Goal: Task Accomplishment & Management: Manage account settings

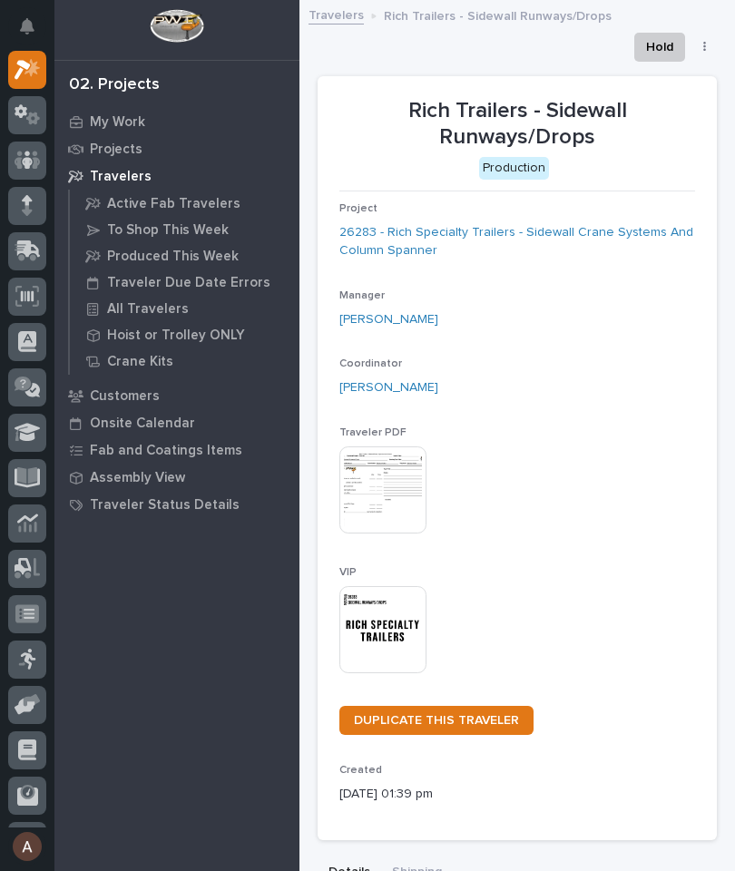
click at [132, 114] on p "My Work" at bounding box center [117, 122] width 55 height 16
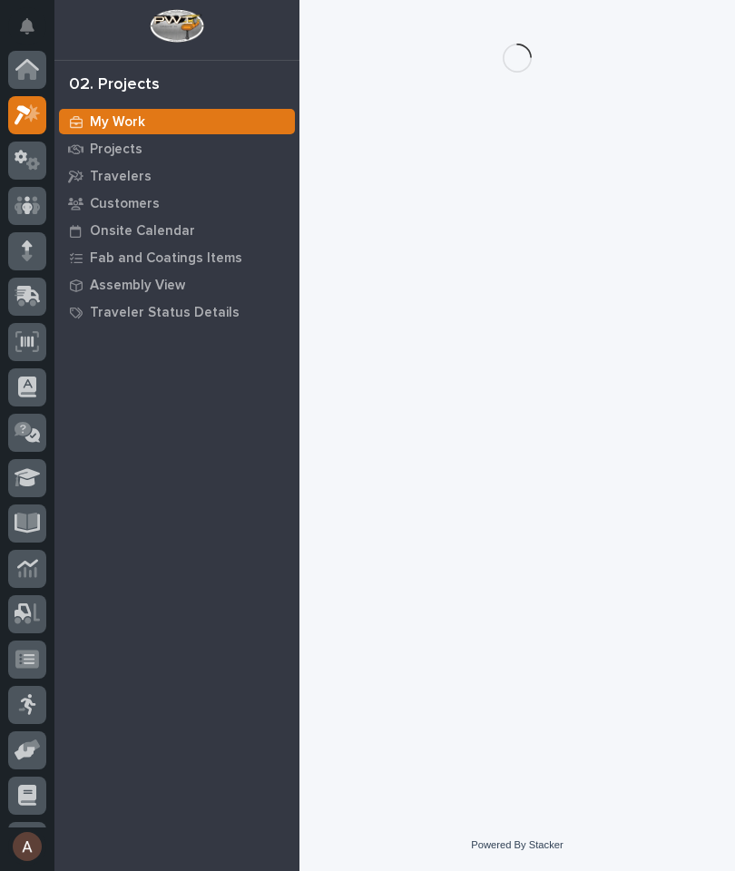
scroll to position [45, 0]
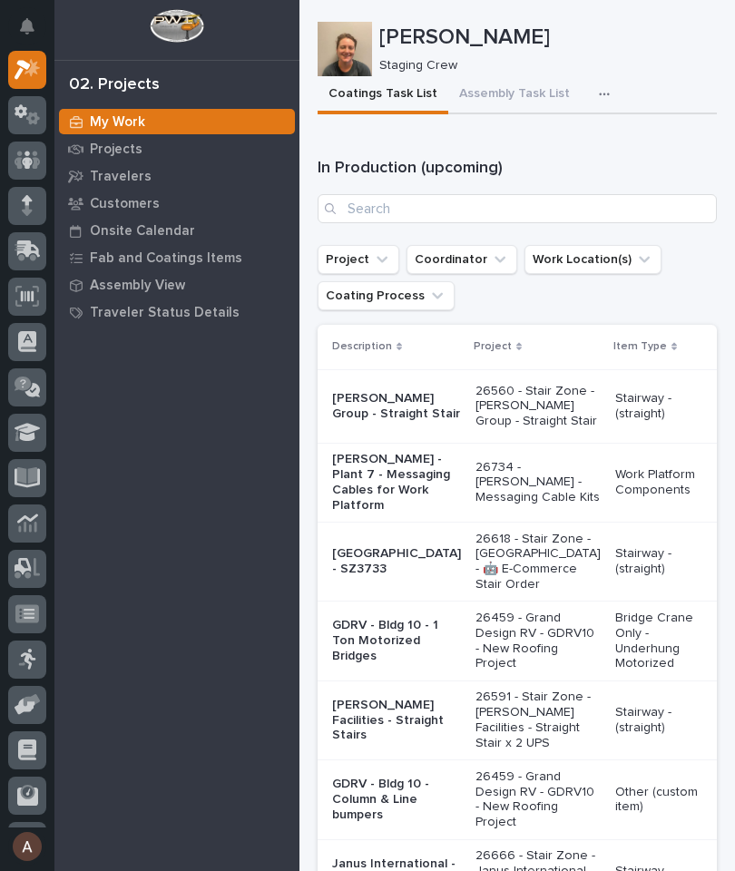
click at [595, 87] on button "button" at bounding box center [608, 94] width 40 height 36
click at [584, 150] on span "Staging Task List" at bounding box center [545, 143] width 97 height 16
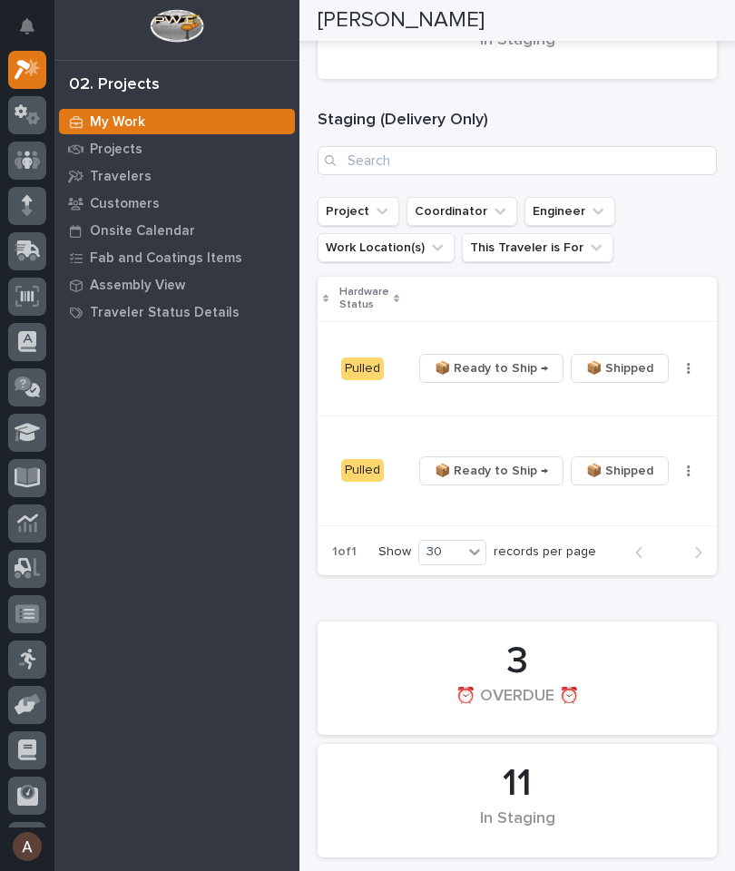
scroll to position [0, 547]
click at [506, 466] on span "📦 Ready to Ship →" at bounding box center [492, 471] width 113 height 22
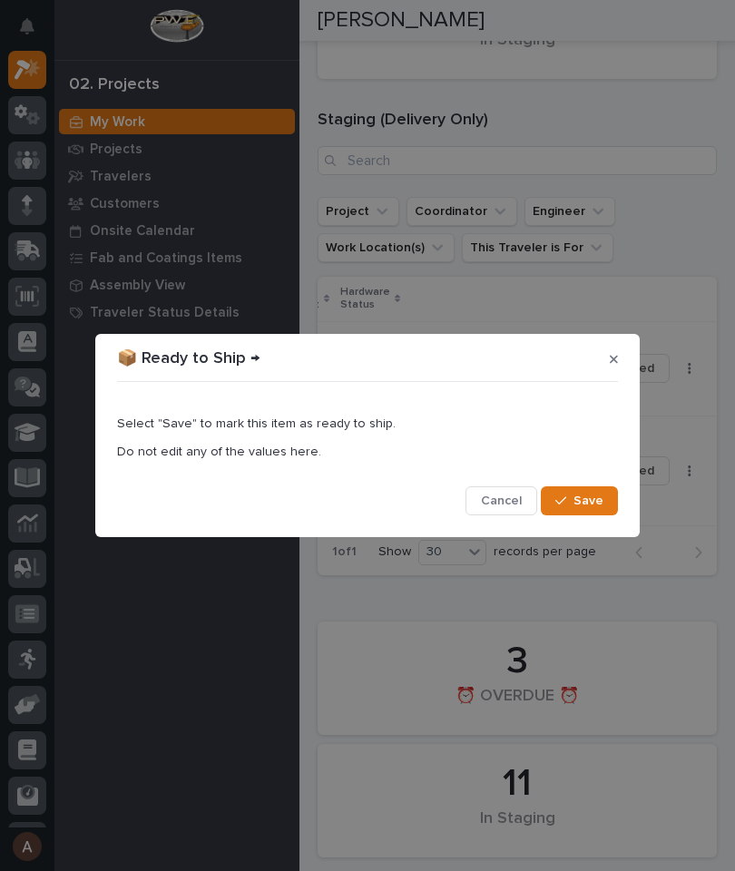
click at [601, 508] on span "Save" at bounding box center [589, 501] width 30 height 16
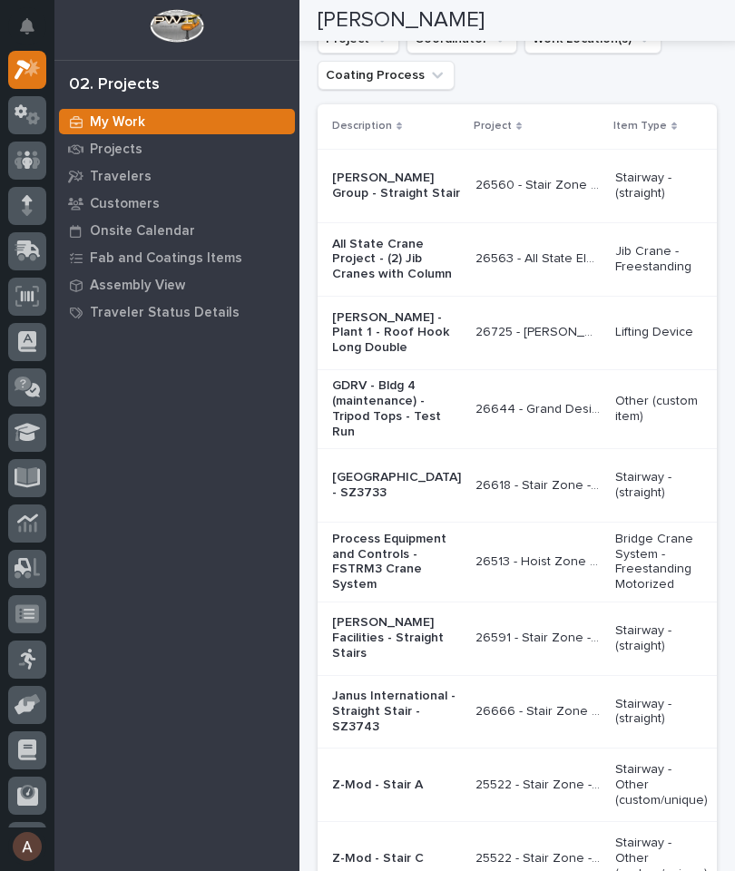
scroll to position [2611, 0]
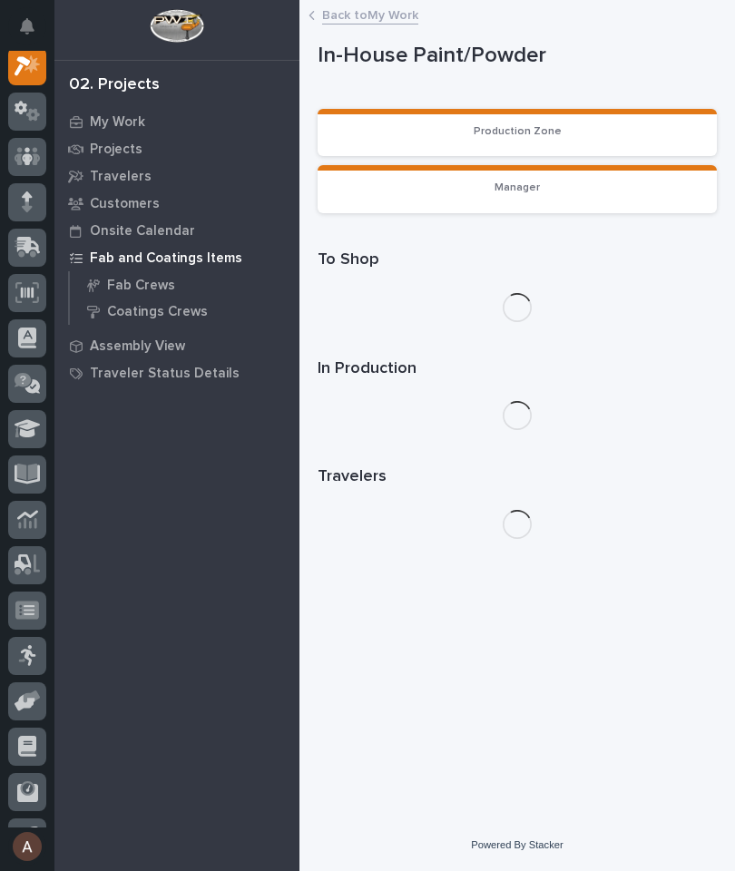
scroll to position [45, 0]
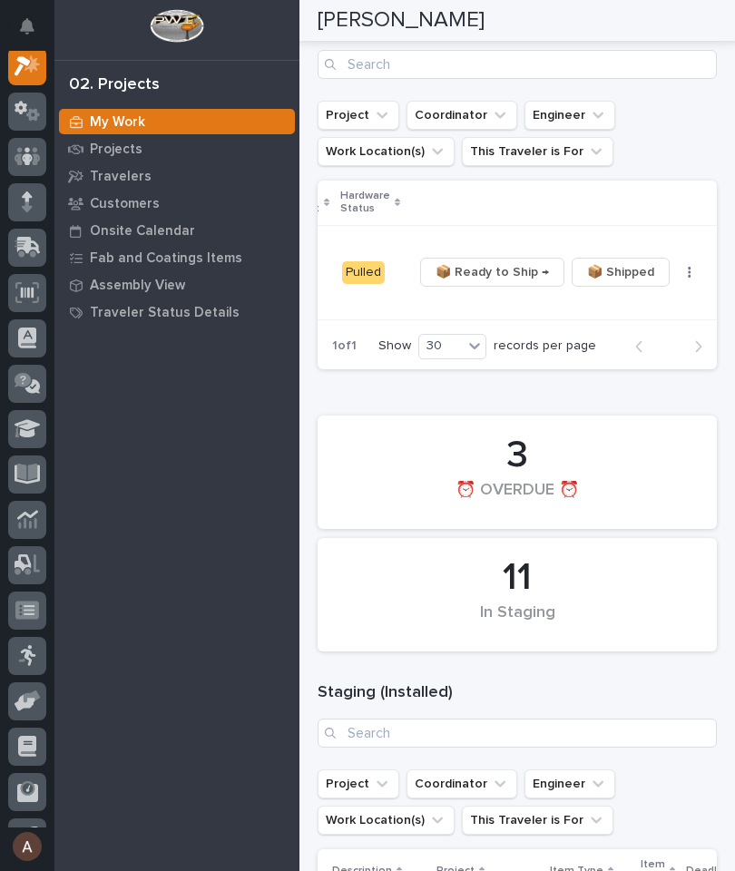
scroll to position [0, 547]
click at [513, 272] on span "📦 Ready to Ship →" at bounding box center [492, 272] width 113 height 22
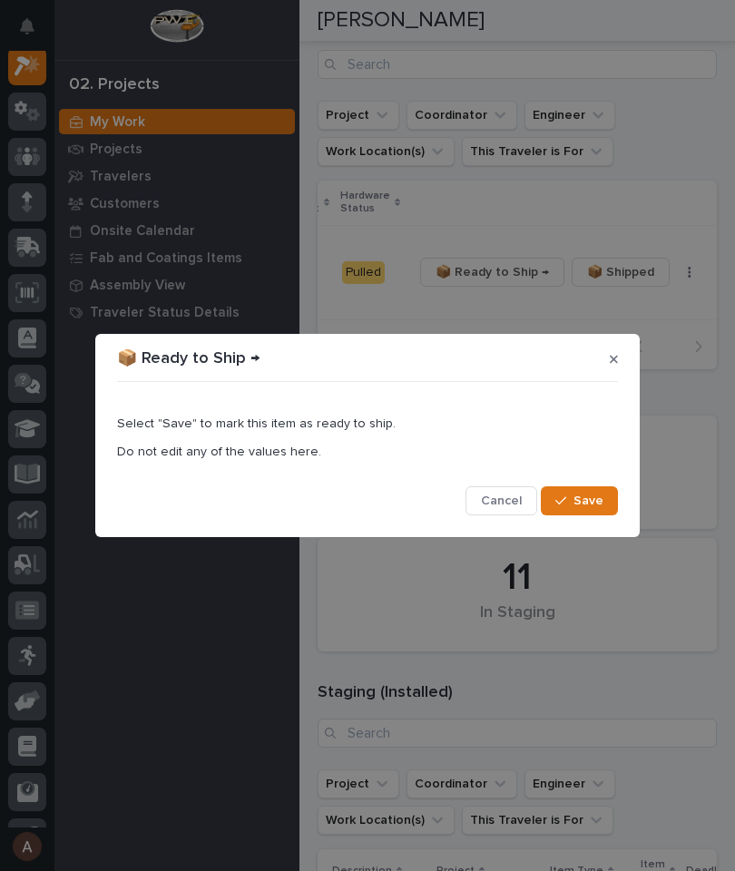
click at [600, 506] on span "Save" at bounding box center [589, 501] width 30 height 16
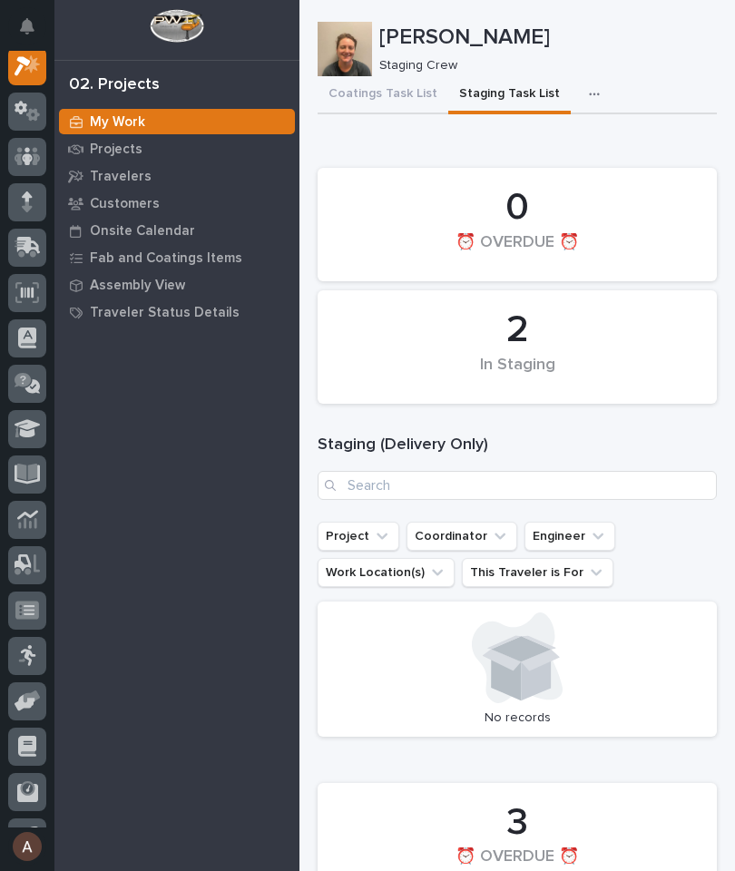
scroll to position [0, 0]
click at [600, 93] on button "button" at bounding box center [598, 94] width 40 height 36
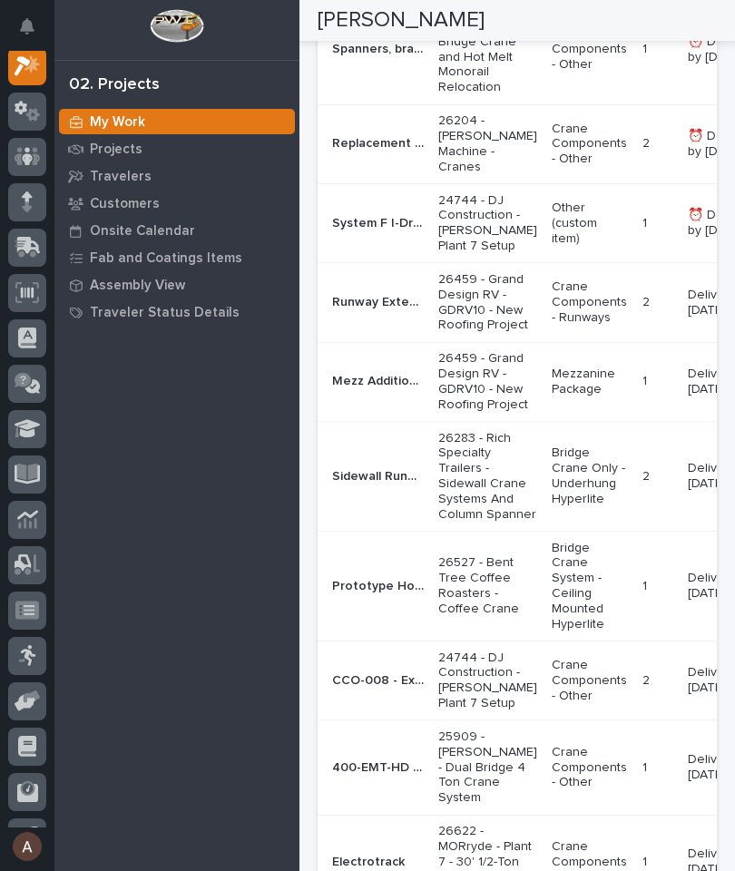
scroll to position [1321, 0]
